Goal: Obtain resource: Download file/media

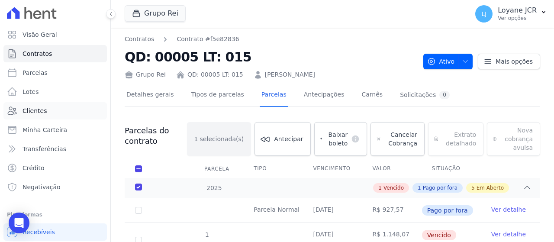
click at [51, 112] on link "Clientes" at bounding box center [54, 110] width 103 height 17
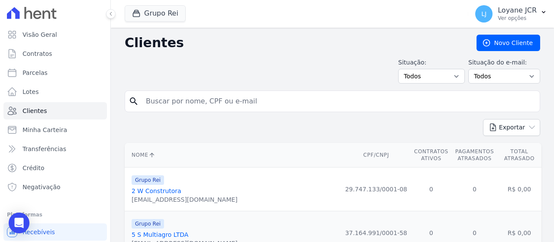
click at [272, 104] on input "search" at bounding box center [338, 101] width 395 height 17
paste input "[PERSON_NAME] [PERSON_NAME]"
type input "[PERSON_NAME] [PERSON_NAME]"
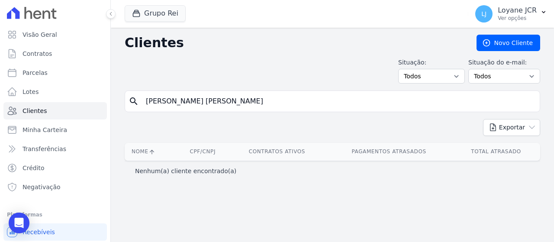
drag, startPoint x: 270, startPoint y: 112, endPoint x: 293, endPoint y: 94, distance: 29.3
click at [184, 114] on form "search [PERSON_NAME] [PERSON_NAME]" at bounding box center [332, 104] width 415 height 29
click at [234, 104] on input "[PERSON_NAME] [PERSON_NAME]" at bounding box center [338, 101] width 395 height 17
click at [238, 101] on input "[PERSON_NAME] [PERSON_NAME]" at bounding box center [338, 101] width 395 height 17
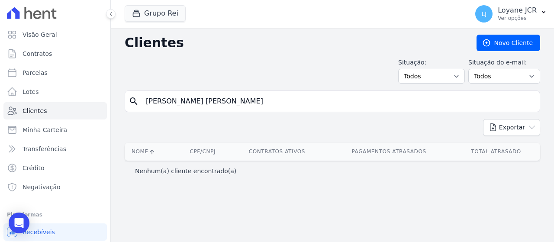
paste input "[PERSON_NAME] DE [PERSON_NAME]"
type input "[PERSON_NAME] DE [PERSON_NAME]"
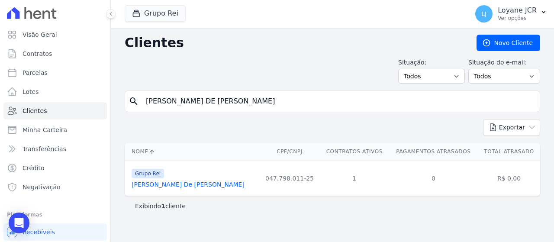
click at [204, 186] on link "[PERSON_NAME] De [PERSON_NAME]" at bounding box center [187, 184] width 113 height 7
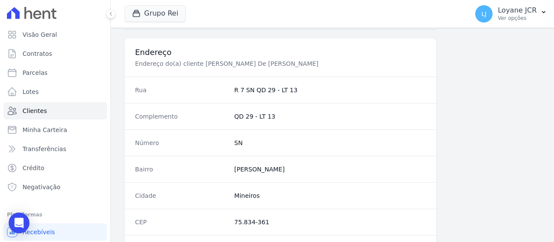
scroll to position [610, 0]
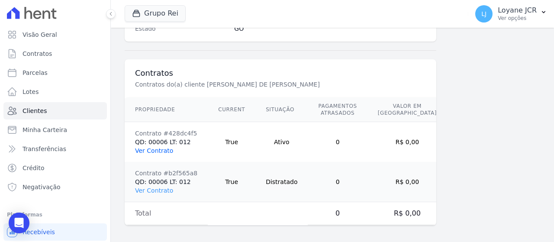
click at [162, 148] on link "Ver Contrato" at bounding box center [154, 150] width 38 height 7
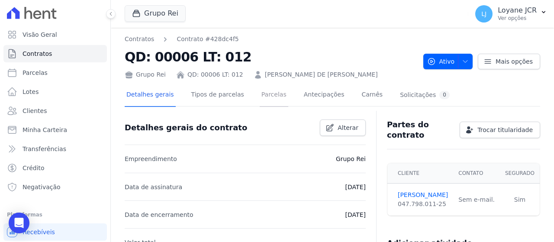
click at [264, 98] on link "Parcelas" at bounding box center [273, 95] width 29 height 23
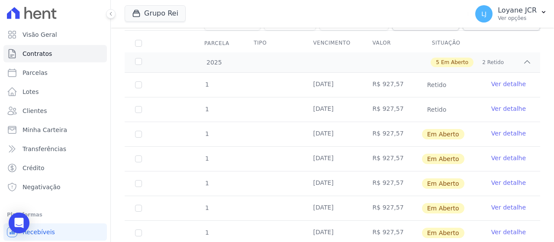
scroll to position [130, 0]
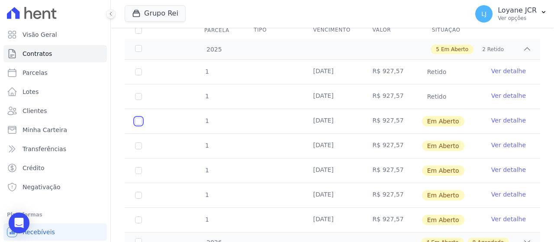
click at [139, 122] on input "checkbox" at bounding box center [138, 121] width 7 height 7
checkbox input "true"
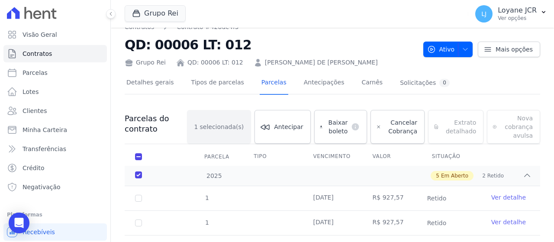
scroll to position [9, 0]
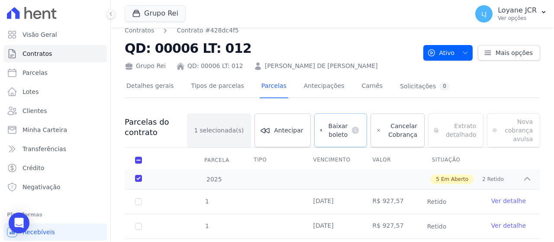
click at [330, 131] on span "Baixar boleto" at bounding box center [337, 130] width 22 height 17
